Goal: Information Seeking & Learning: Learn about a topic

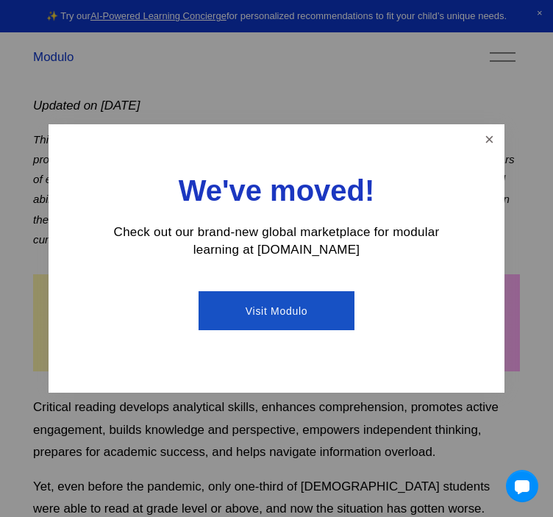
scroll to position [248, 0]
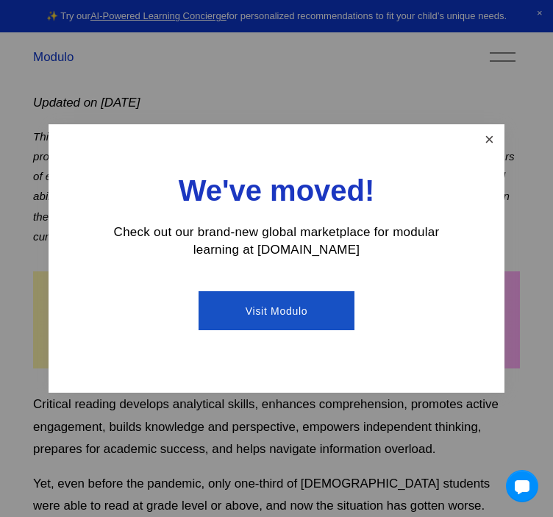
click at [489, 129] on link "Close" at bounding box center [490, 139] width 26 height 26
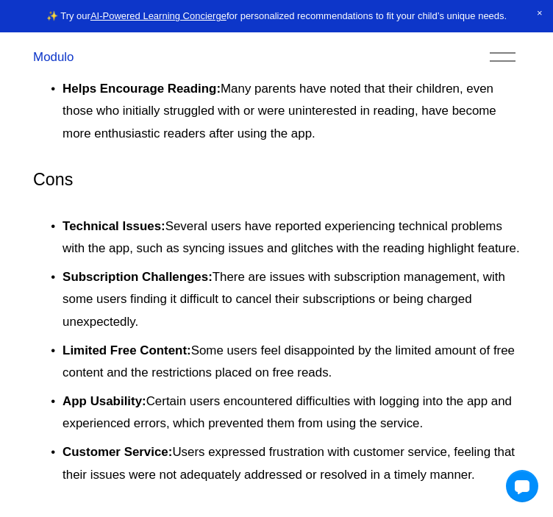
scroll to position [3438, 0]
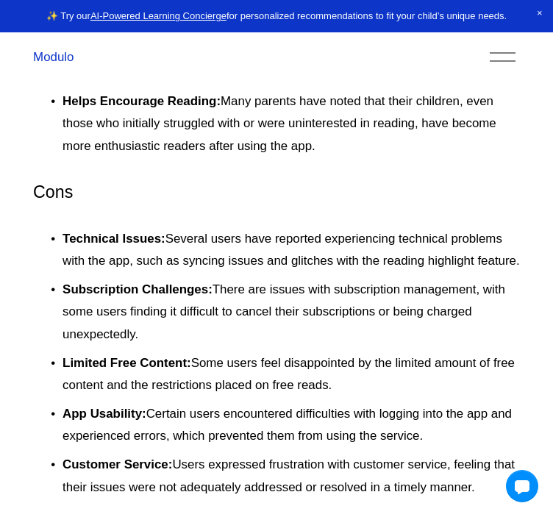
click at [229, 228] on ul "Technical Issues: Several users have reported experiencing technical problems w…" at bounding box center [276, 363] width 487 height 271
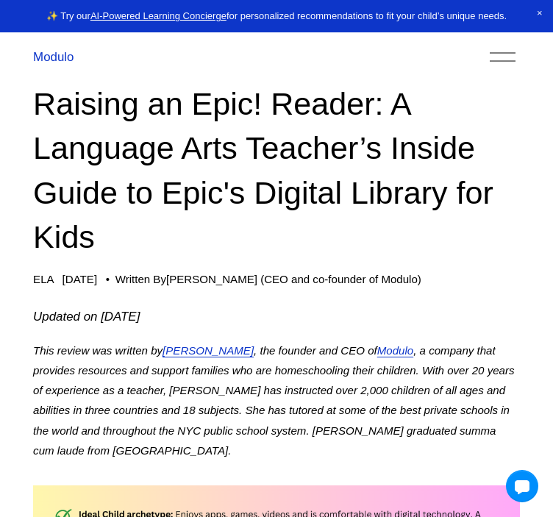
scroll to position [38, 0]
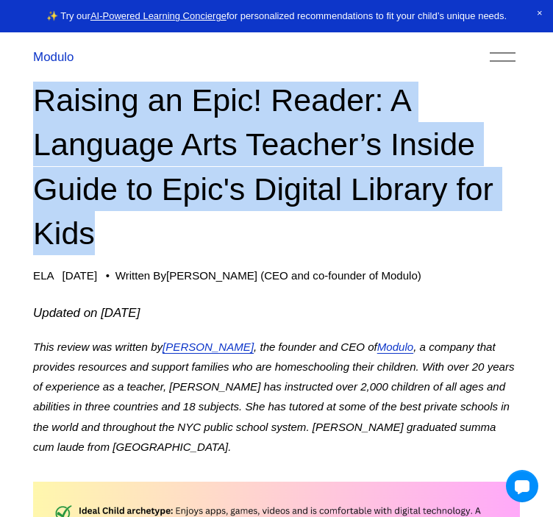
drag, startPoint x: 112, startPoint y: 224, endPoint x: 17, endPoint y: 96, distance: 158.7
copy h1 "Raising an Epic! Reader: A Language Arts Teacher’s Inside Guide to Epic's Digit…"
click at [396, 208] on h1 "Raising an Epic! Reader: A Language Arts Teacher’s Inside Guide to Epic's Digit…" at bounding box center [276, 166] width 487 height 177
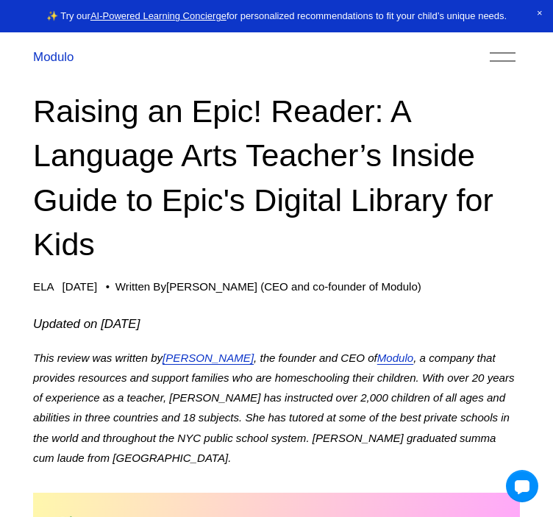
scroll to position [0, 0]
